Goal: Task Accomplishment & Management: Use online tool/utility

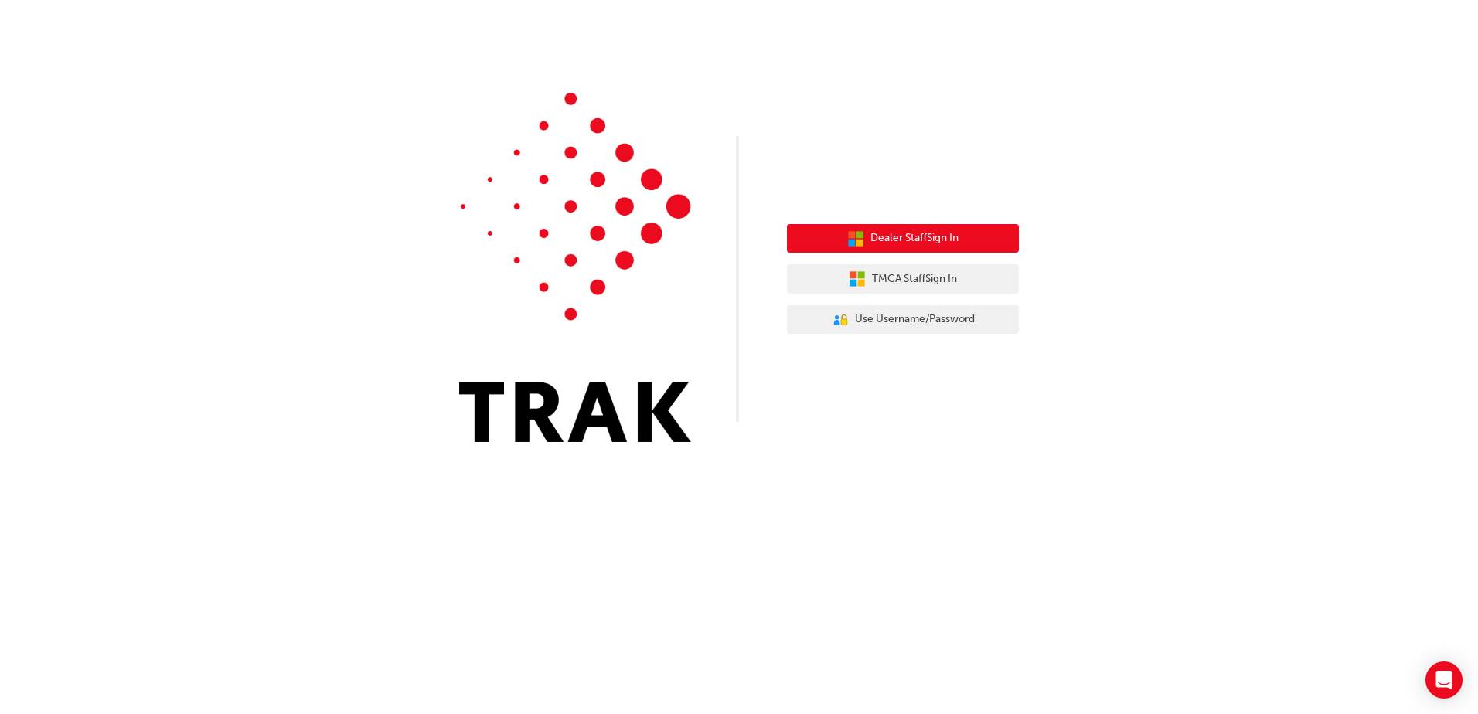
click at [892, 243] on span "Dealer Staff Sign In" at bounding box center [914, 239] width 88 height 18
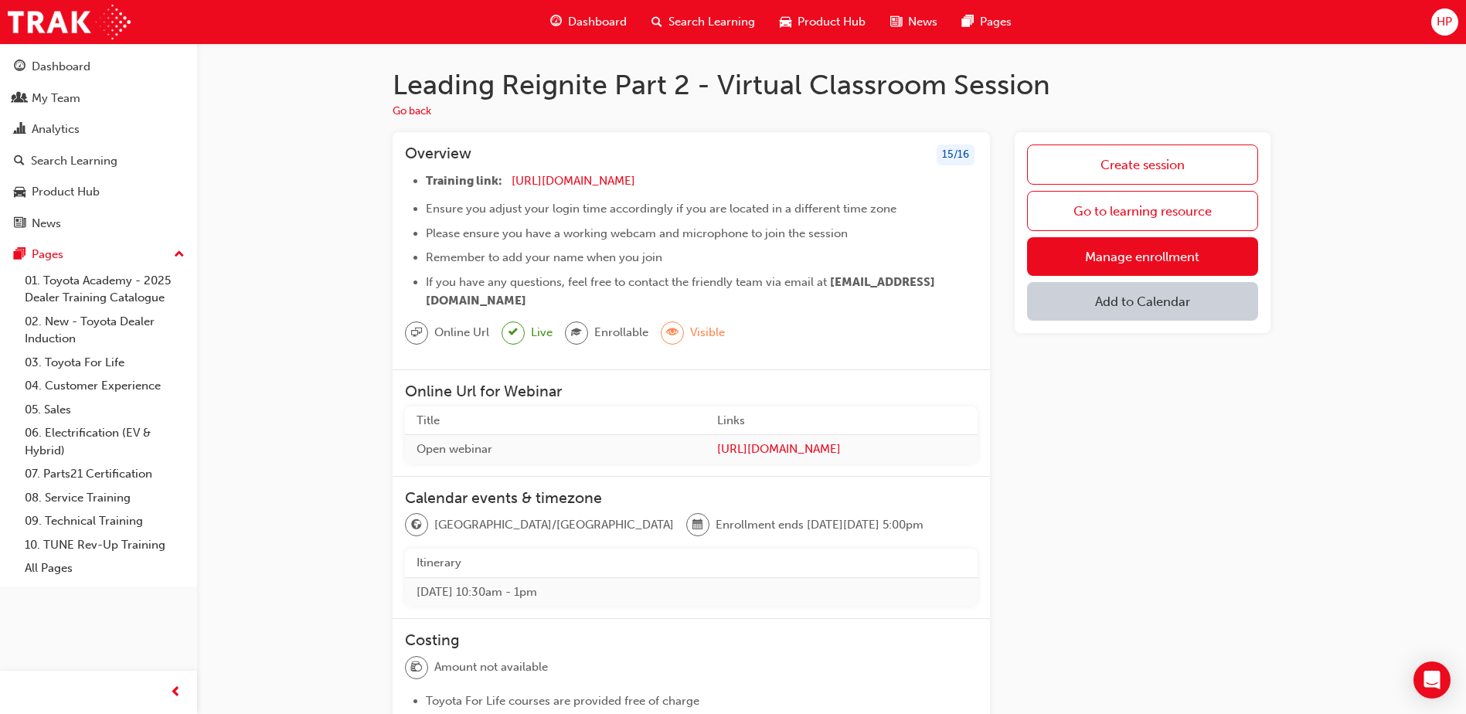
drag, startPoint x: 408, startPoint y: 669, endPoint x: 227, endPoint y: 575, distance: 204.0
click at [227, 575] on div "Leading Reignite Part 2 - Virtual Classroom Session Go back Overview 15 / 16 Tr…" at bounding box center [831, 551] width 1269 height 1016
click at [634, 182] on span "[URL][DOMAIN_NAME]" at bounding box center [574, 181] width 124 height 14
